Goal: Task Accomplishment & Management: Manage account settings

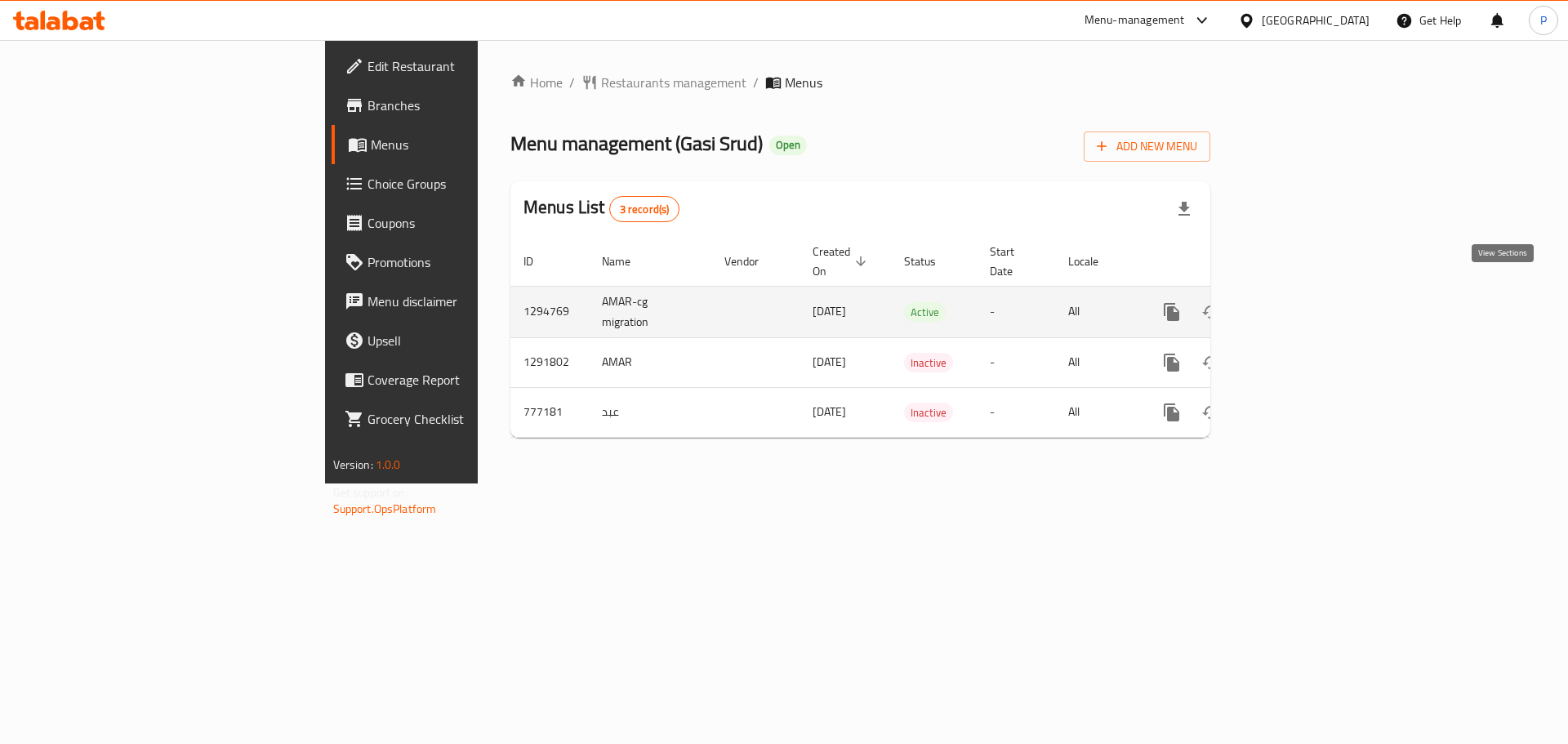
click at [1297, 304] on icon "enhanced table" at bounding box center [1289, 311] width 14 height 14
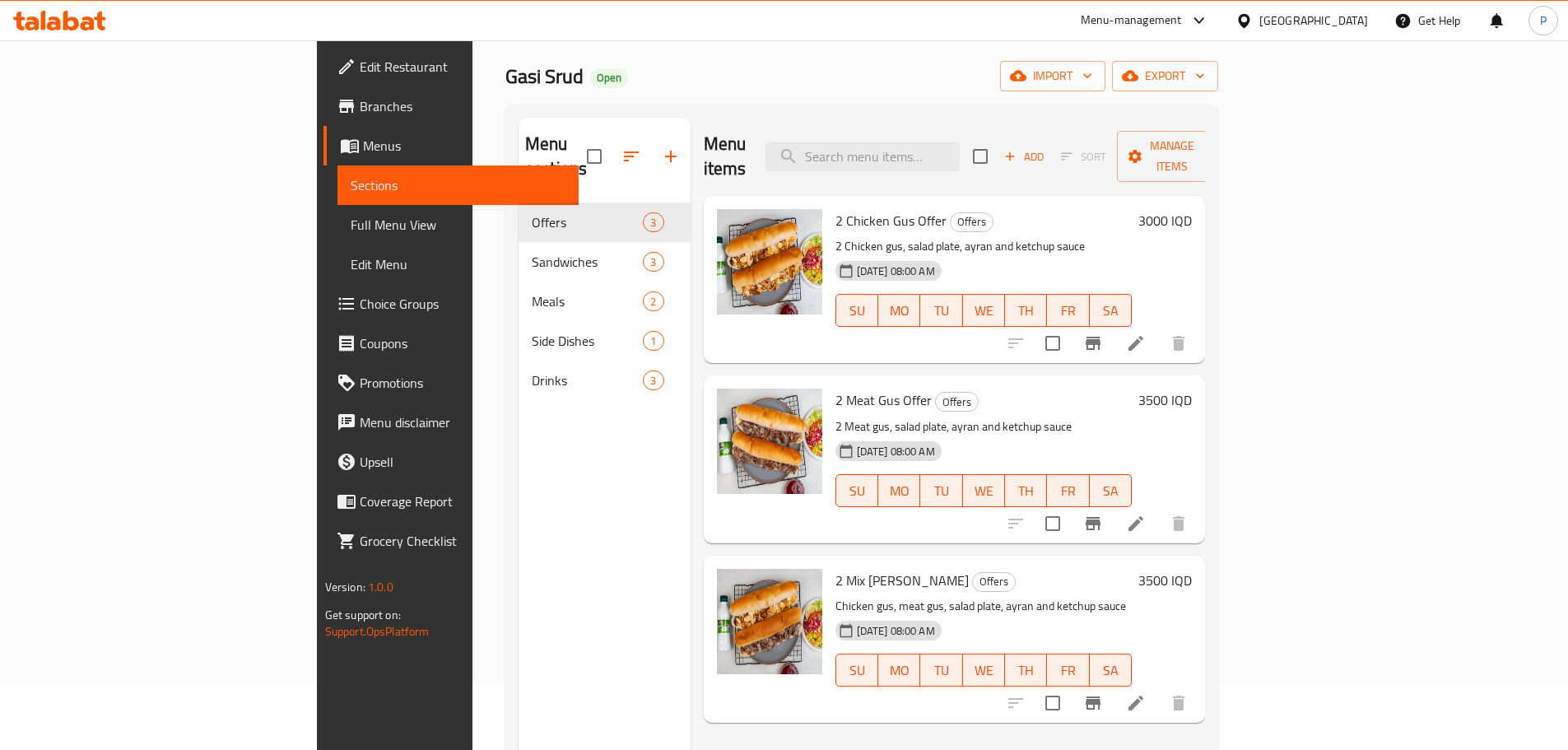
scroll to position [66, 0]
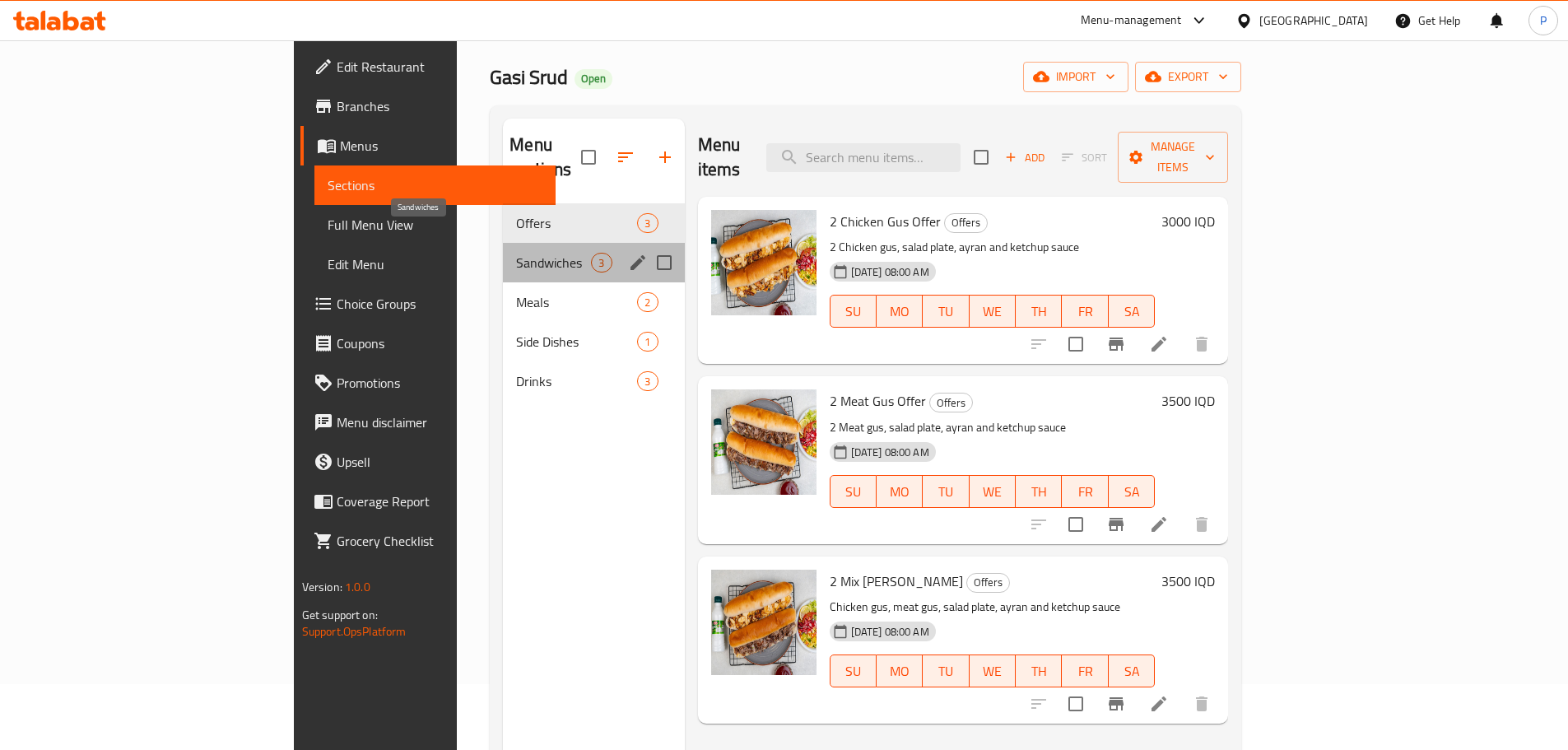
click at [516, 253] on span "Sandwiches" at bounding box center [554, 262] width 75 height 20
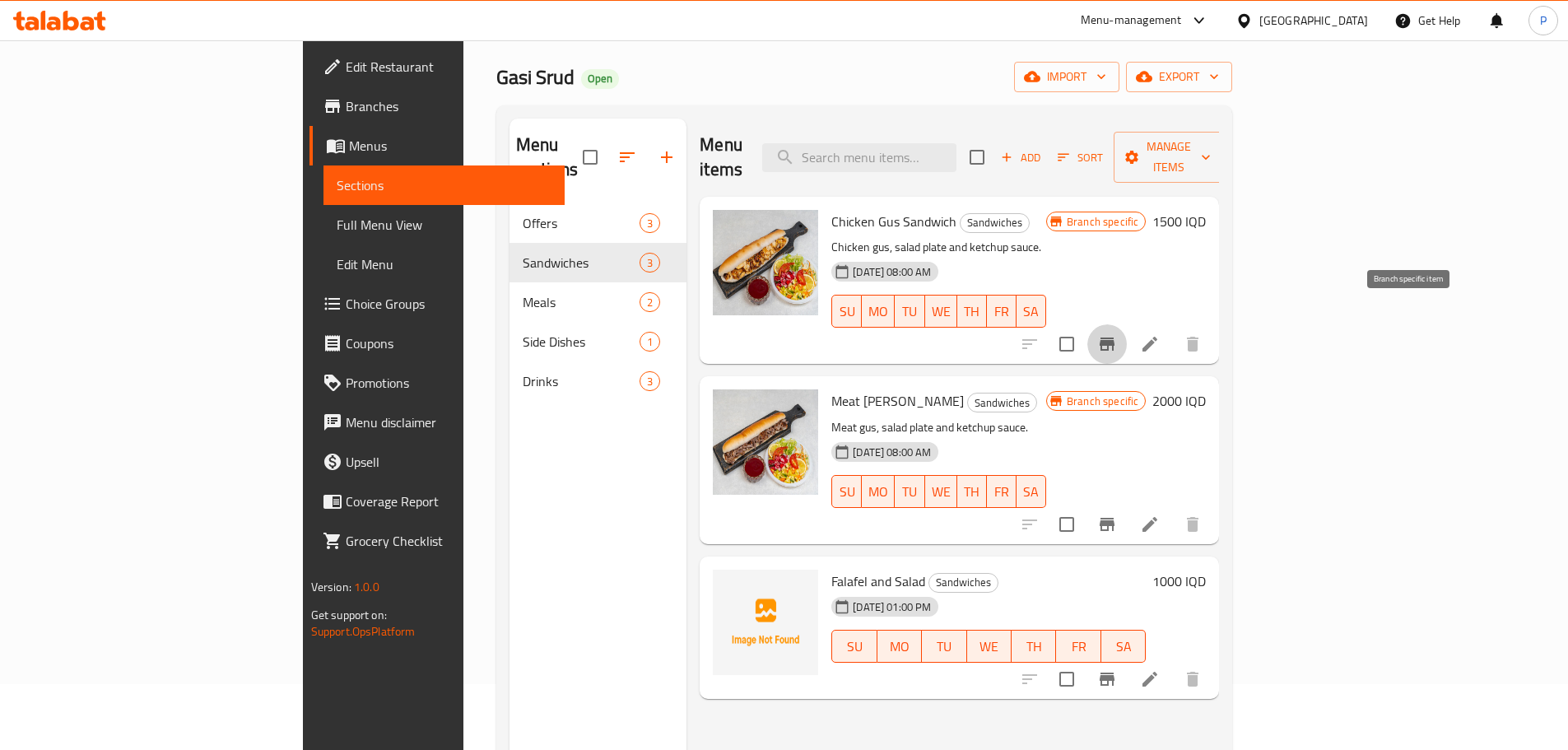
click at [1117, 334] on icon "Branch-specific-item" at bounding box center [1107, 343] width 20 height 20
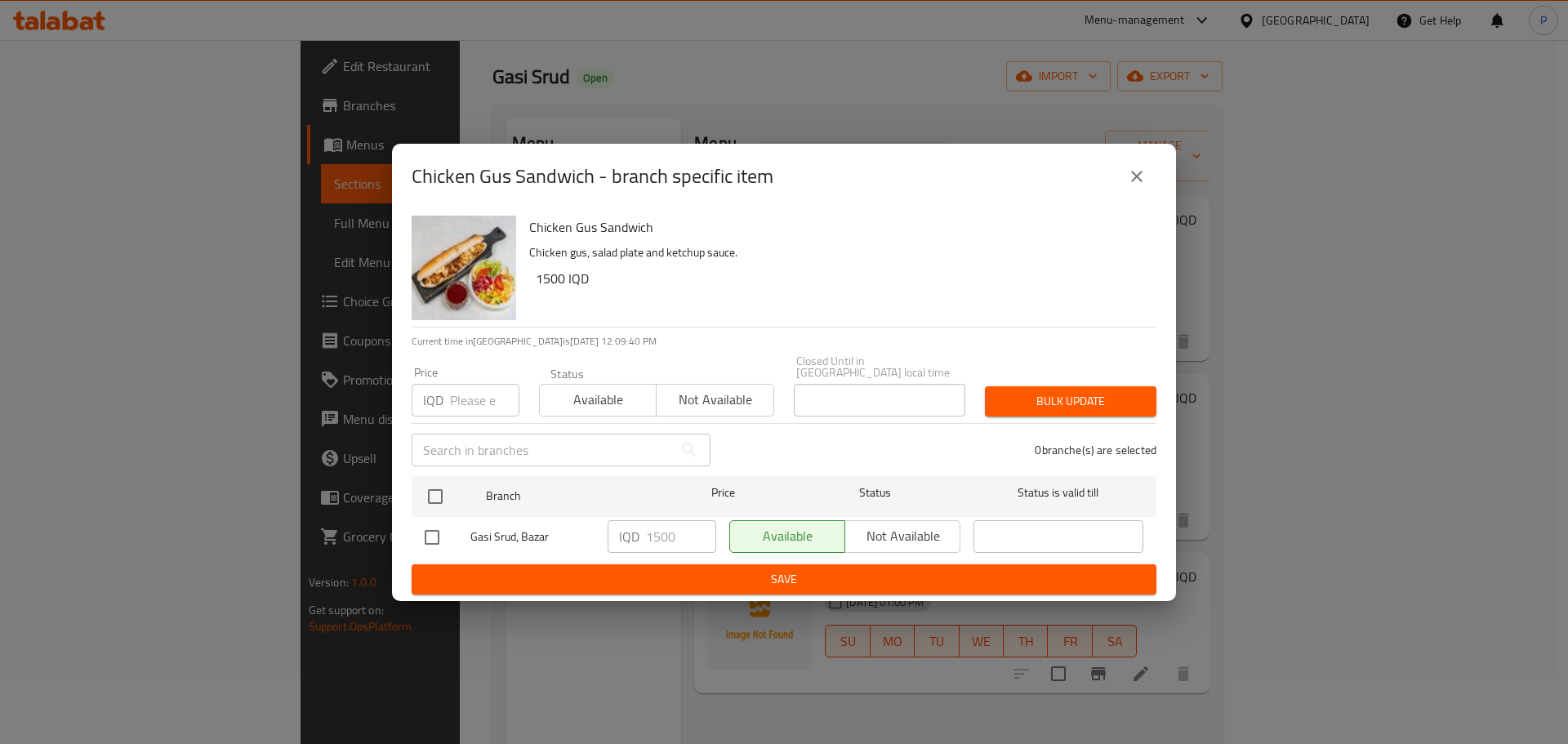
click at [440, 525] on input "checkbox" at bounding box center [432, 537] width 35 height 35
checkbox input "true"
drag, startPoint x: 669, startPoint y: 537, endPoint x: 654, endPoint y: 534, distance: 15.3
click at [654, 534] on input "1500" at bounding box center [680, 536] width 70 height 33
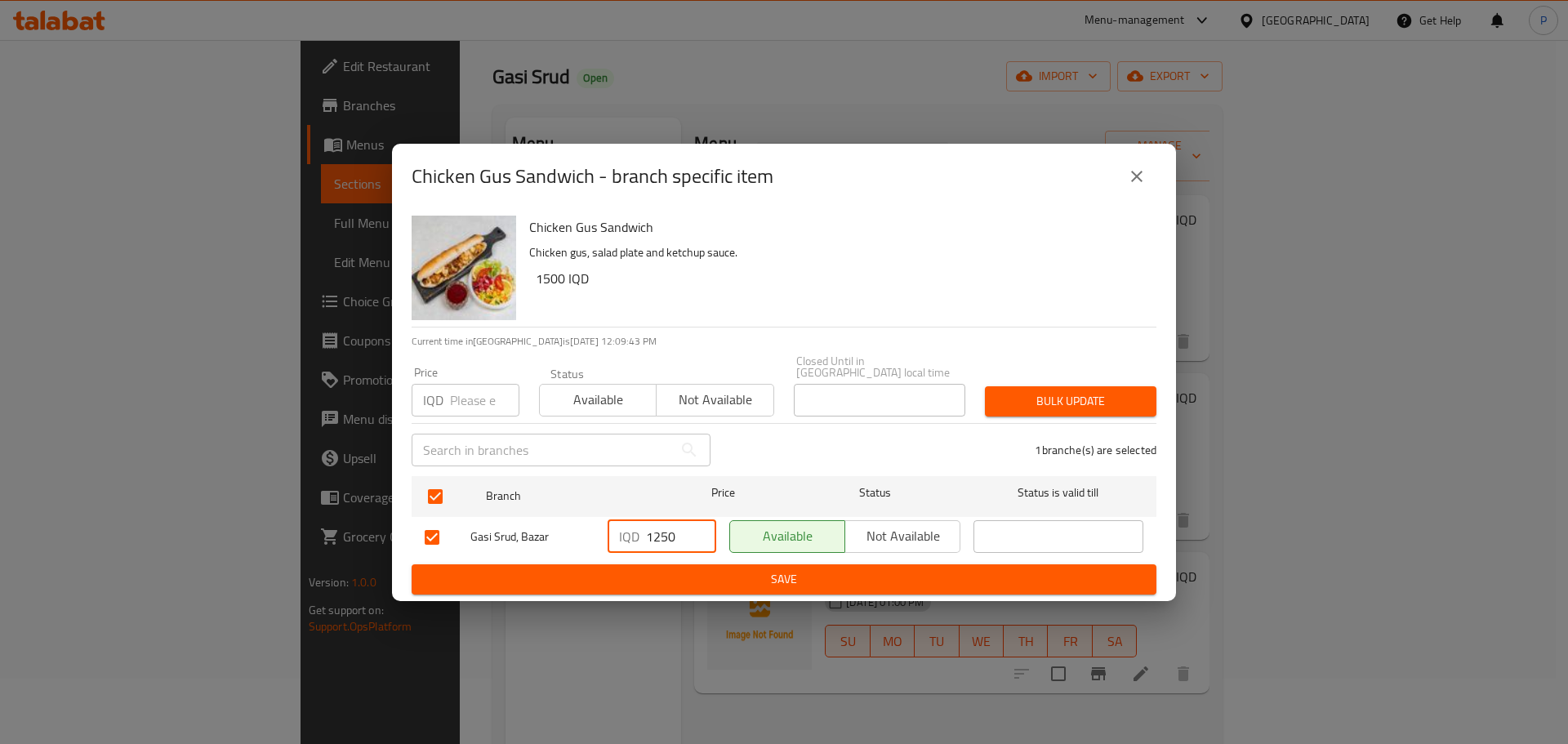
type input "1250"
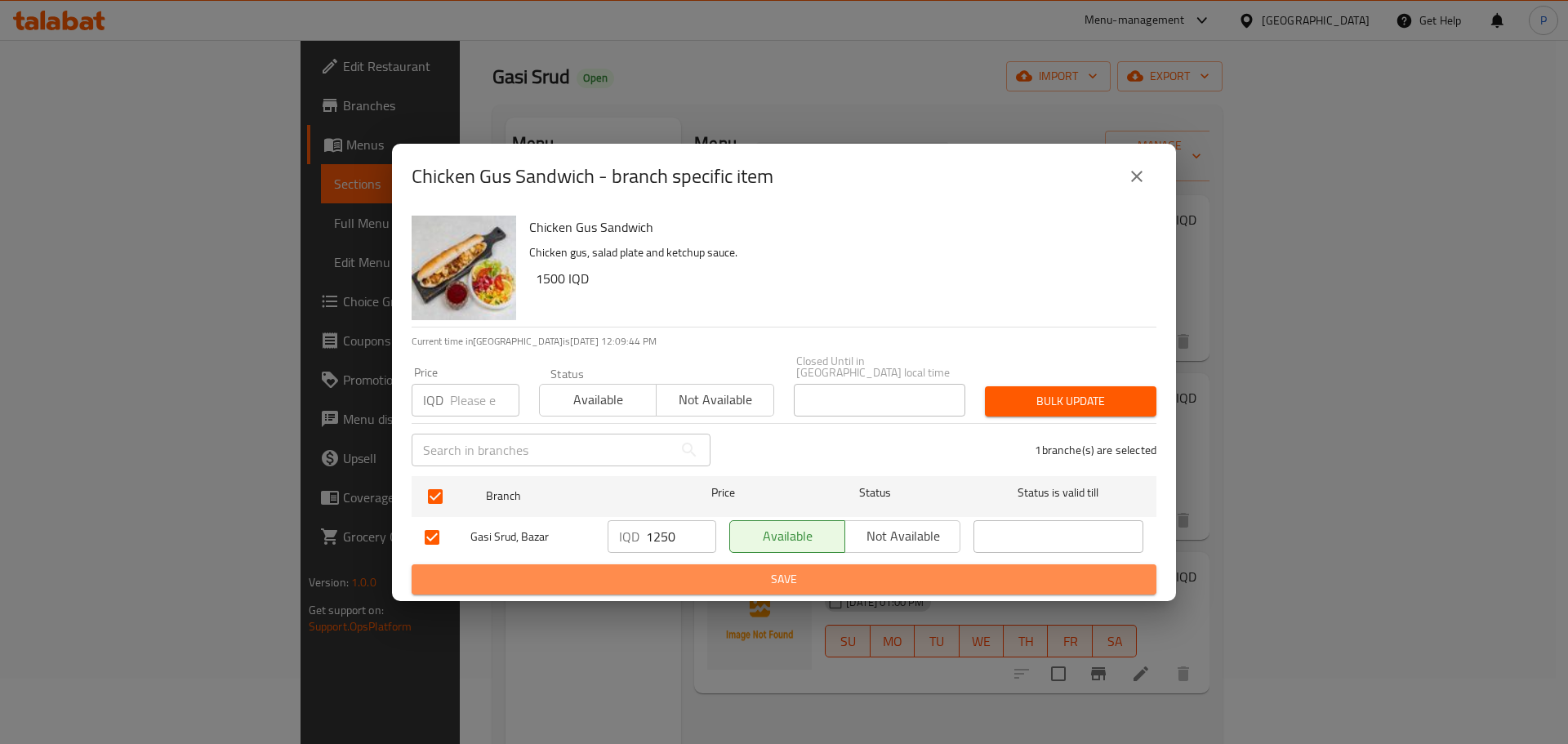
click at [748, 569] on span "Save" at bounding box center [784, 579] width 718 height 20
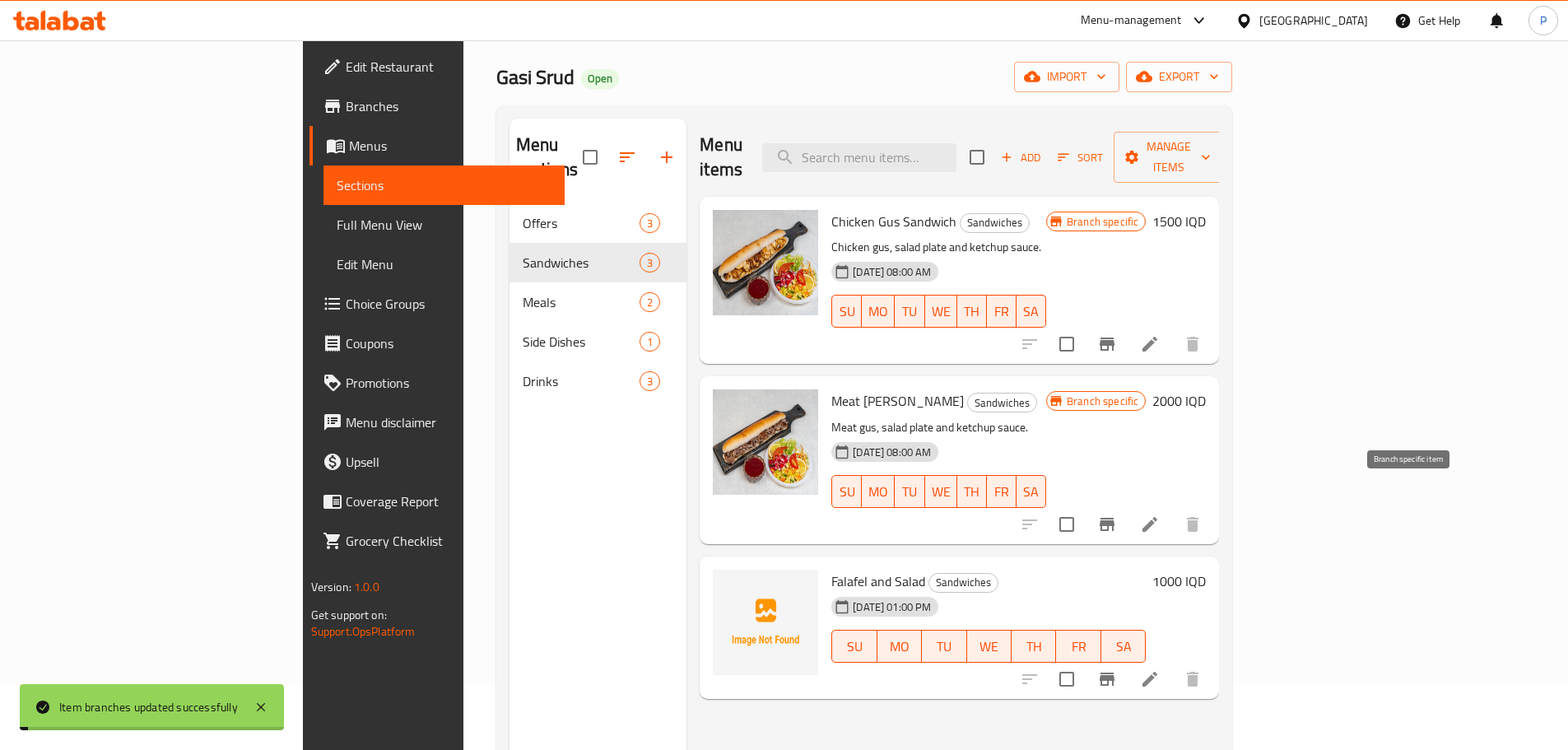
click at [1115, 518] on icon "Branch-specific-item" at bounding box center [1107, 524] width 14 height 13
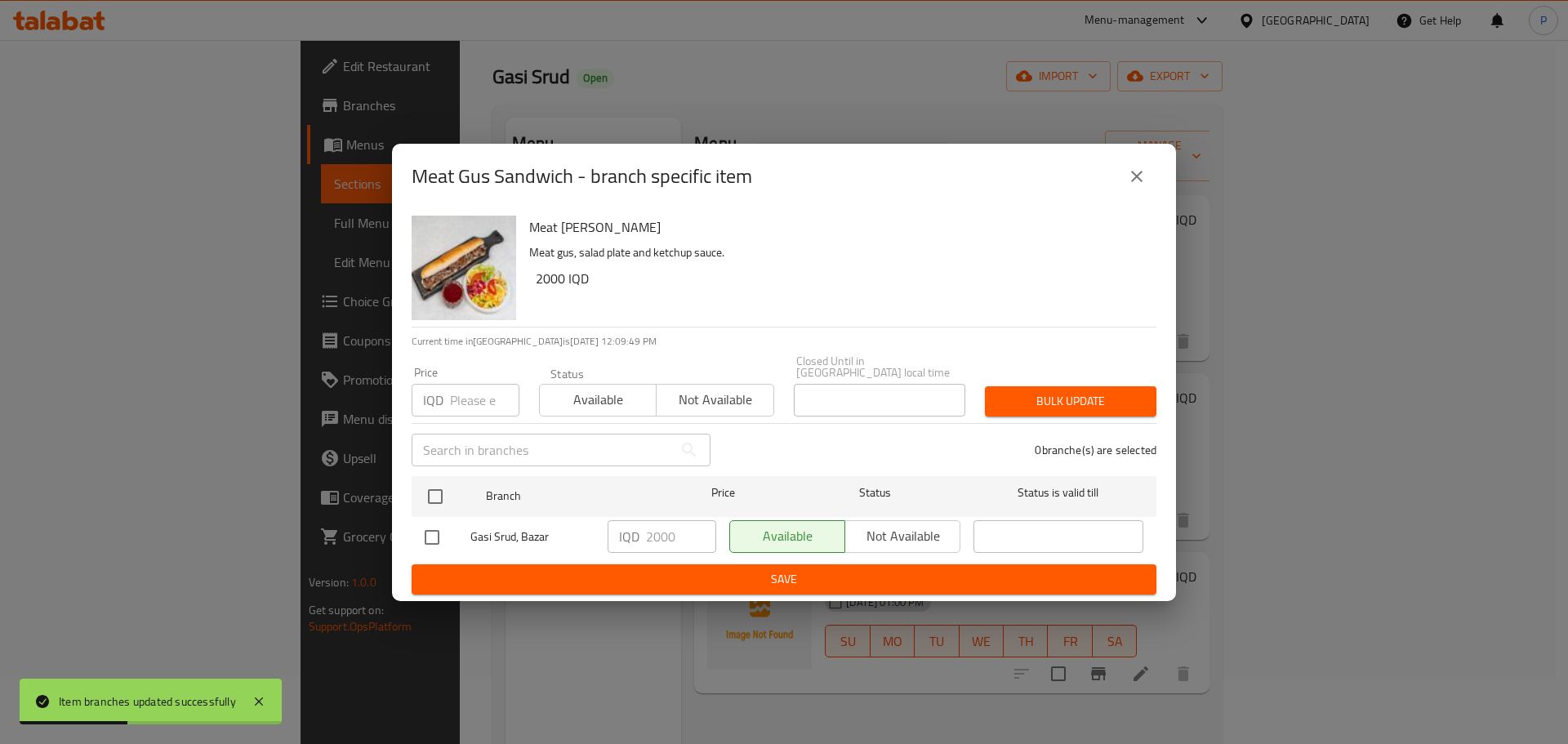
click at [426, 529] on input "checkbox" at bounding box center [432, 537] width 35 height 35
checkbox input "true"
click at [666, 535] on input "2000" at bounding box center [680, 536] width 70 height 33
type input "1500"
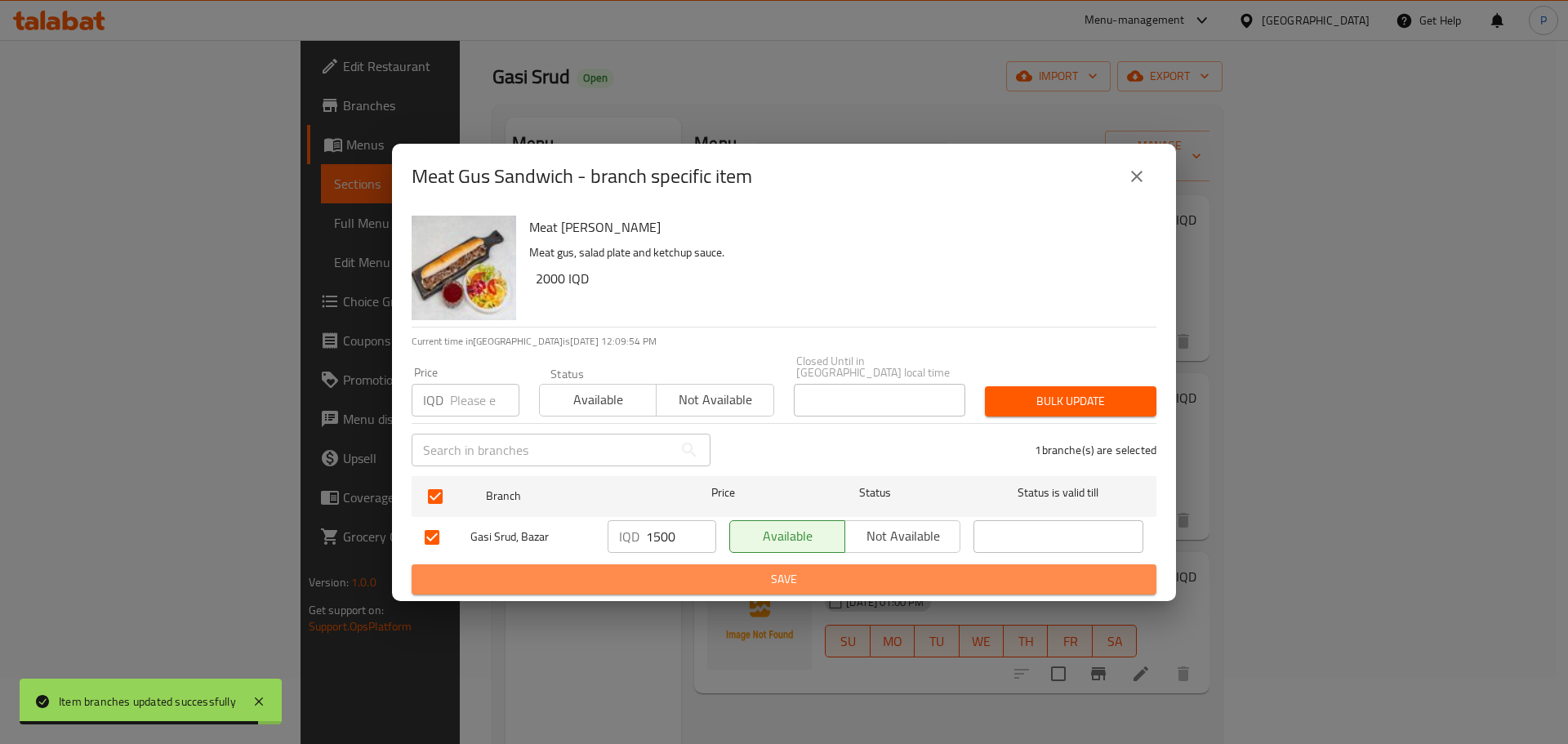
click at [705, 569] on span "Save" at bounding box center [784, 579] width 718 height 20
